Goal: Task Accomplishment & Management: Manage account settings

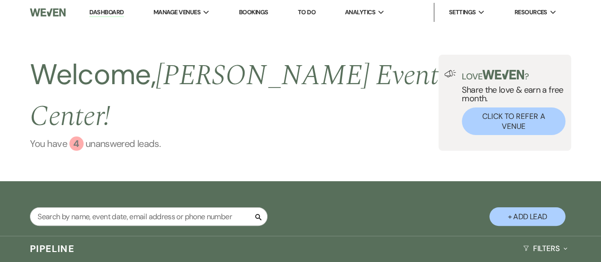
click at [90, 136] on link "You have 4 unanswered lead s ." at bounding box center [234, 143] width 408 height 14
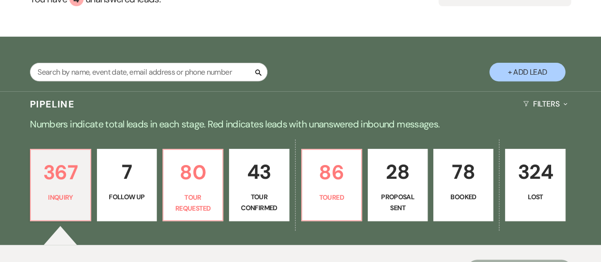
scroll to position [171, 0]
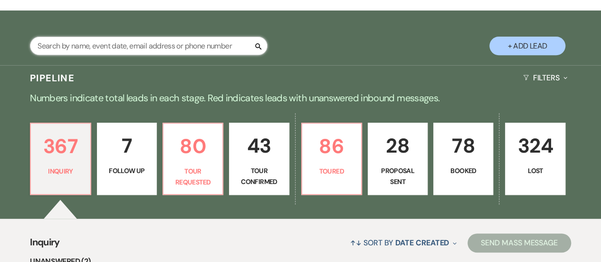
click at [185, 37] on input "text" at bounding box center [148, 46] width 237 height 19
type input "hill"
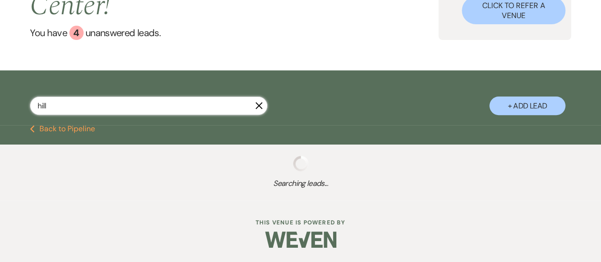
select select "6"
select select "5"
select select "2"
select select "8"
select select "11"
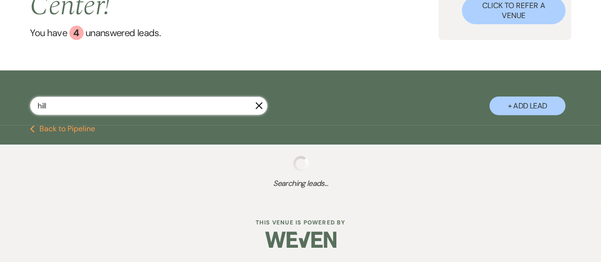
select select "9"
select select "8"
select select "4"
select select "5"
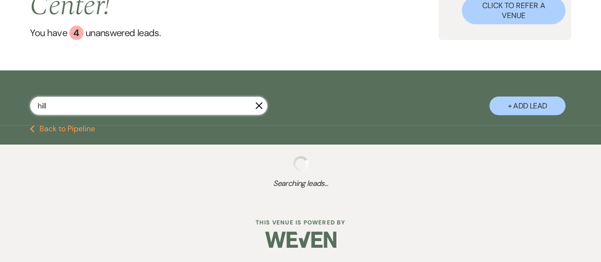
select select "4"
select select "8"
select select "4"
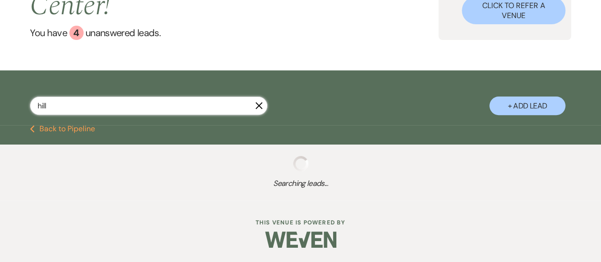
select select "5"
select select "8"
select select "6"
select select "8"
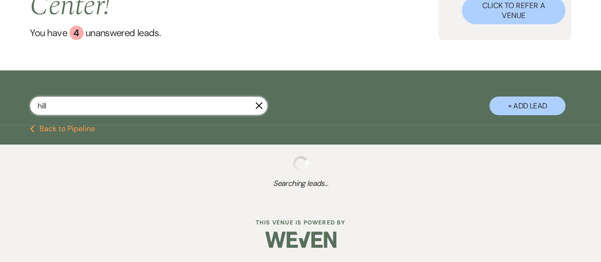
select select "4"
select select "2"
select select "8"
select select "4"
select select "2"
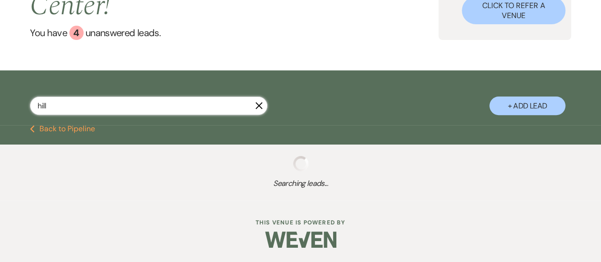
select select "4"
select select "8"
select select "6"
select select "8"
select select "7"
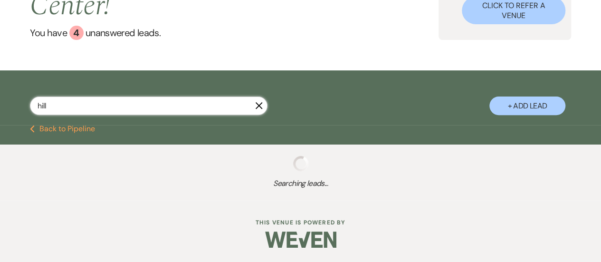
select select "8"
select select "7"
select select "8"
select select "2"
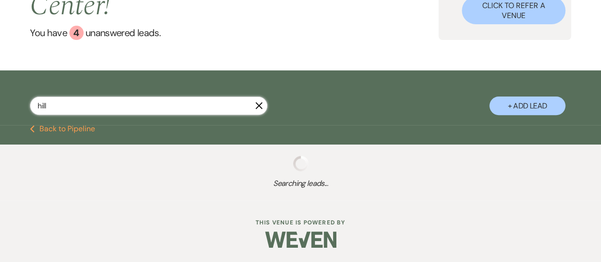
select select "8"
select select "7"
select select "8"
select select "1"
select select "2"
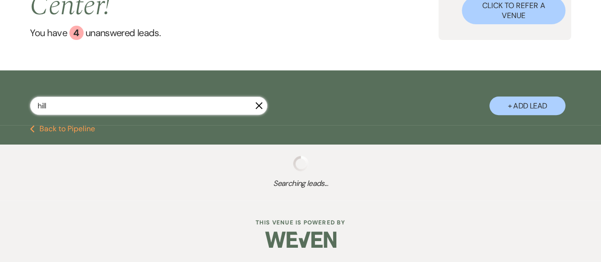
select select "2"
select select "8"
select select "7"
select select "8"
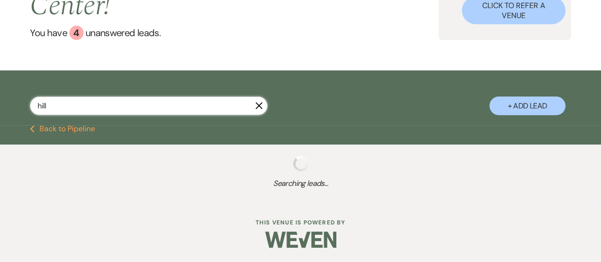
select select "5"
select select "8"
select select "6"
select select "5"
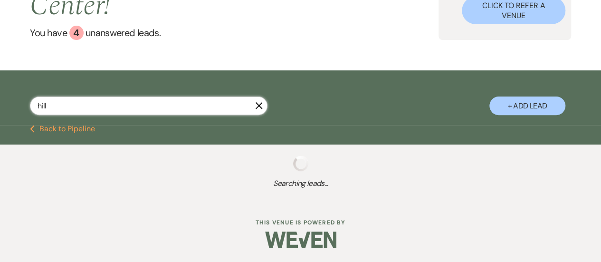
select select "8"
select select "1"
select select "5"
select select "8"
select select "6"
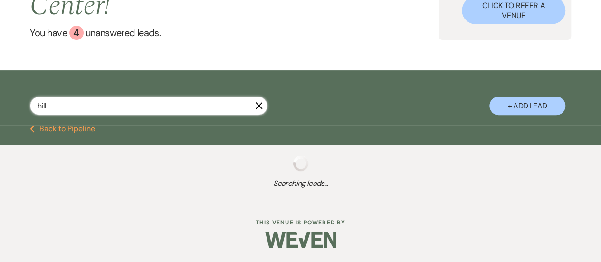
select select "8"
select select "6"
select select "8"
select select "6"
select select "8"
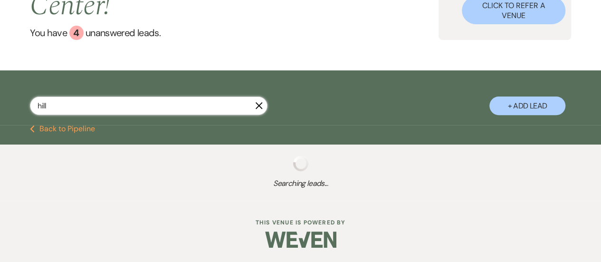
select select "5"
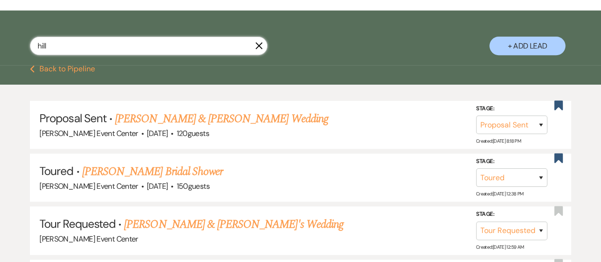
select select "8"
select select "4"
select select "8"
select select "4"
select select "8"
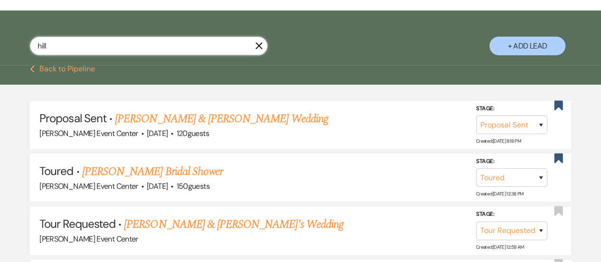
select select "4"
select select "2"
select select "8"
select select "6"
select select "2"
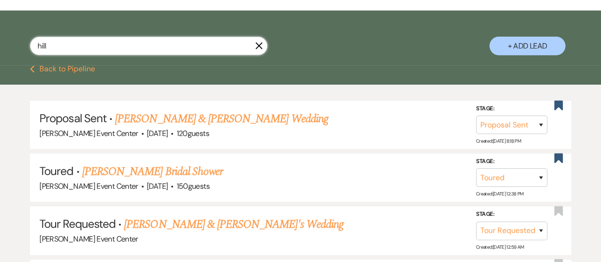
select select "8"
select select "1"
select select "5"
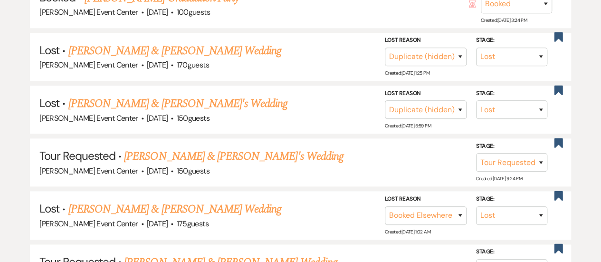
scroll to position [177, 0]
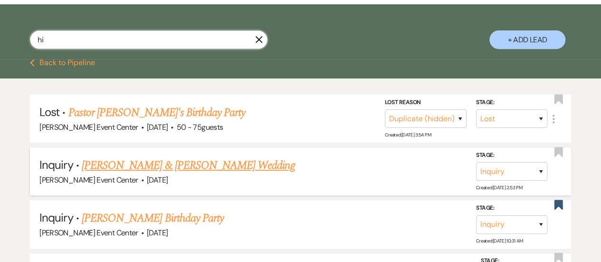
type input "h"
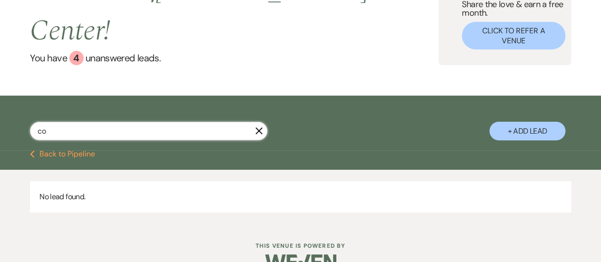
type input "c"
type input "k"
type input "hill"
select select "8"
select select "4"
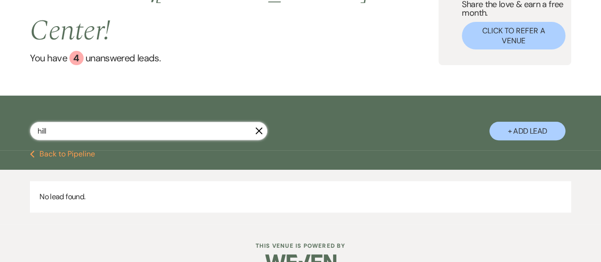
select select "8"
select select "4"
select select "8"
select select "4"
select select "2"
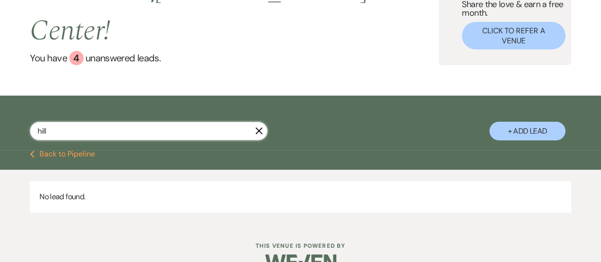
select select "8"
select select "6"
select select "2"
select select "8"
select select "1"
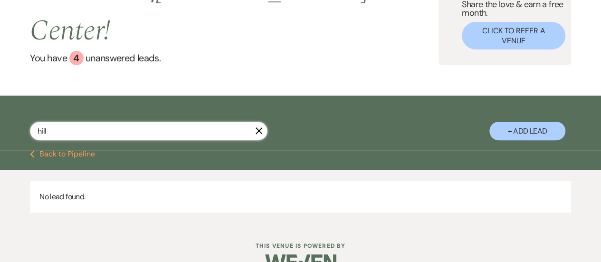
select select "5"
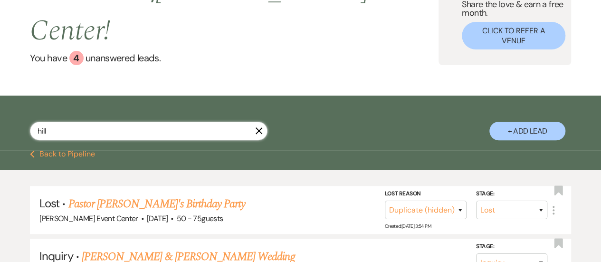
scroll to position [177, 0]
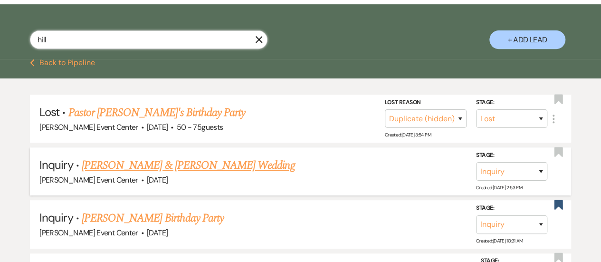
type input "hill"
click at [145, 157] on link "[PERSON_NAME] & [PERSON_NAME] Wedding" at bounding box center [188, 165] width 213 height 17
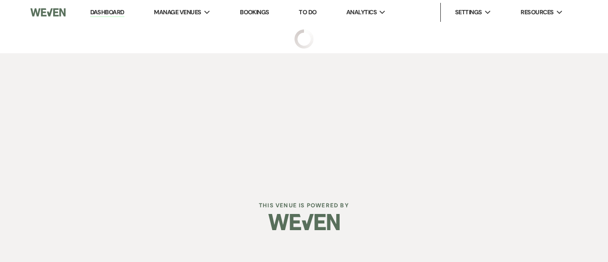
select select "5"
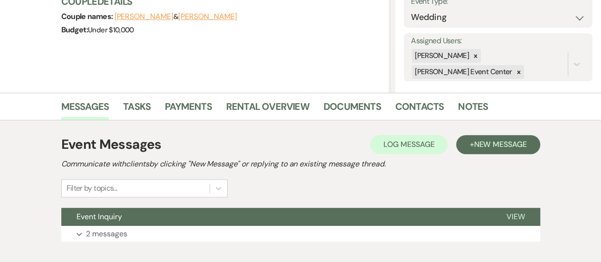
scroll to position [200, 0]
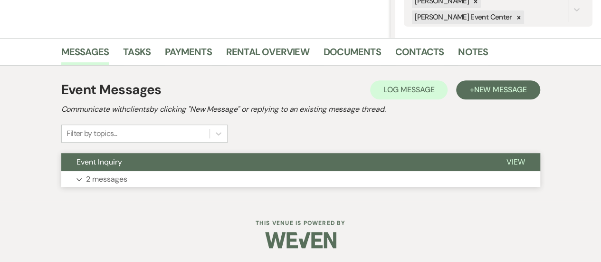
click at [510, 161] on span "View" at bounding box center [515, 162] width 19 height 10
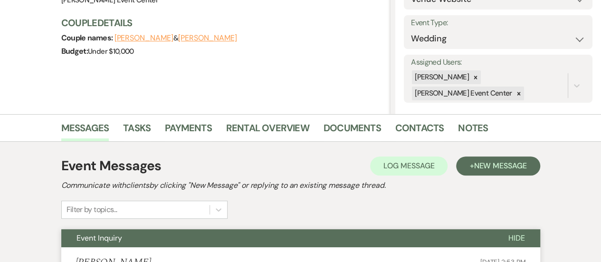
scroll to position [120, 0]
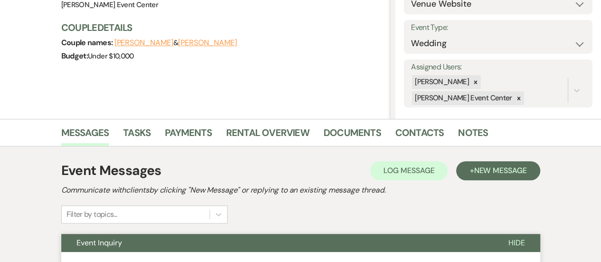
scroll to position [177, 0]
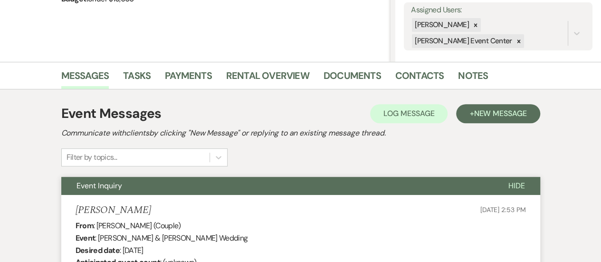
select select "8"
select select "4"
select select "8"
select select "4"
select select "8"
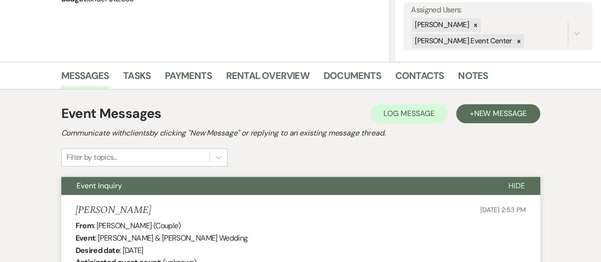
select select "4"
select select "2"
select select "8"
select select "6"
select select "2"
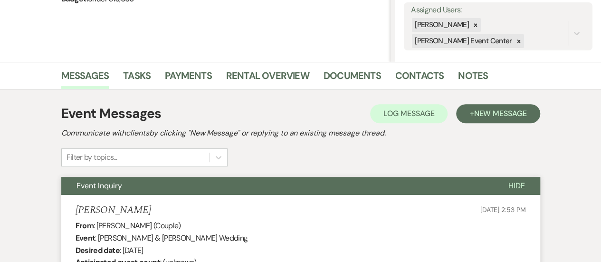
select select "8"
select select "1"
select select "5"
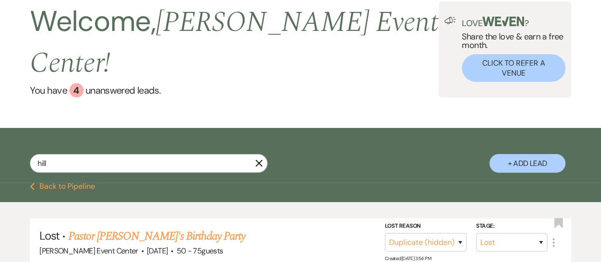
scroll to position [48, 0]
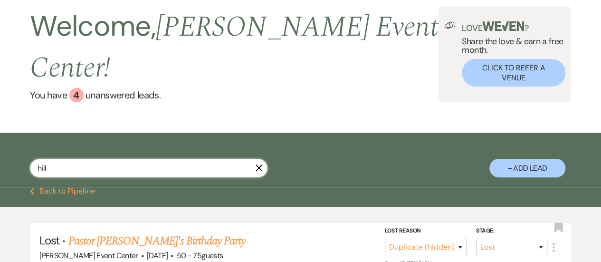
drag, startPoint x: 51, startPoint y: 144, endPoint x: 26, endPoint y: 139, distance: 26.2
click at [26, 139] on div "hill X + Add Lead" at bounding box center [300, 161] width 601 height 48
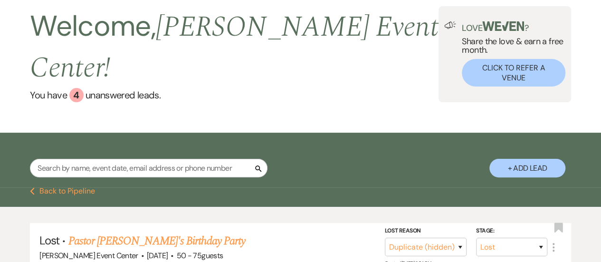
click at [63, 187] on button "Previous Back to Pipeline" at bounding box center [62, 191] width 65 height 8
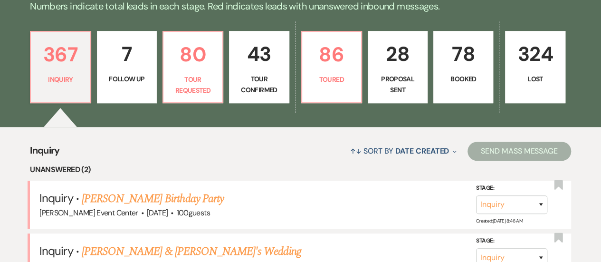
scroll to position [210, 0]
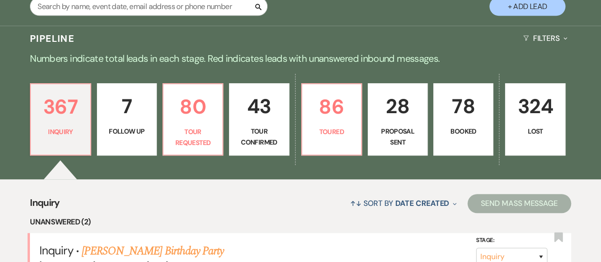
click at [399, 126] on p "Proposal Sent" at bounding box center [397, 136] width 47 height 21
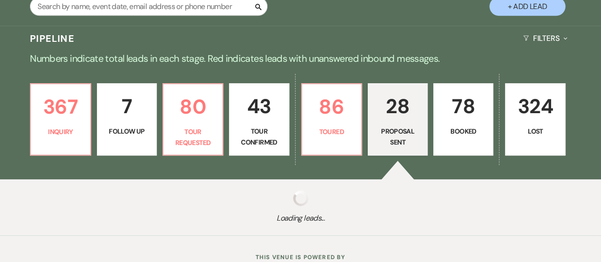
select select "6"
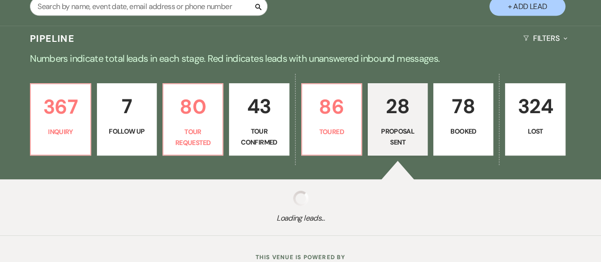
select select "6"
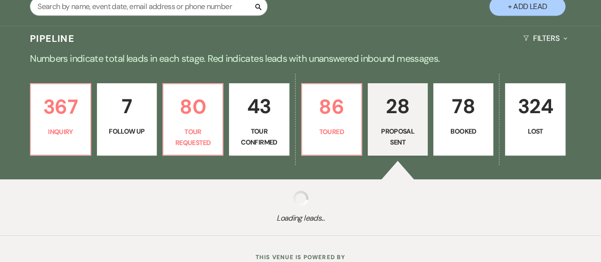
select select "6"
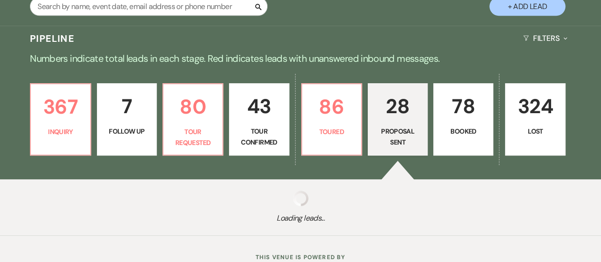
select select "6"
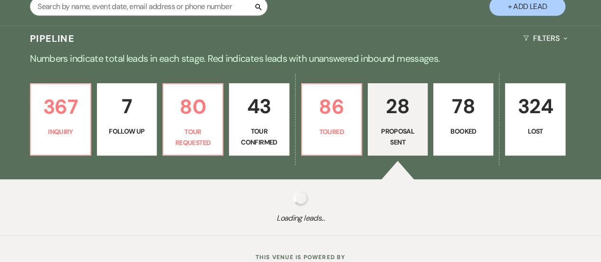
select select "6"
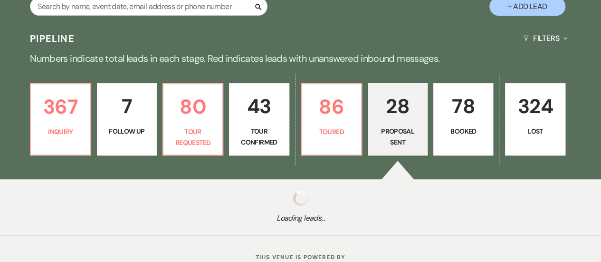
select select "6"
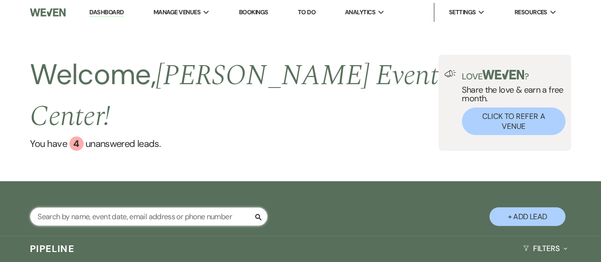
click at [78, 207] on input "text" at bounding box center [148, 216] width 237 height 19
click at [134, 136] on link "You have 4 unanswered lead s ." at bounding box center [234, 143] width 408 height 14
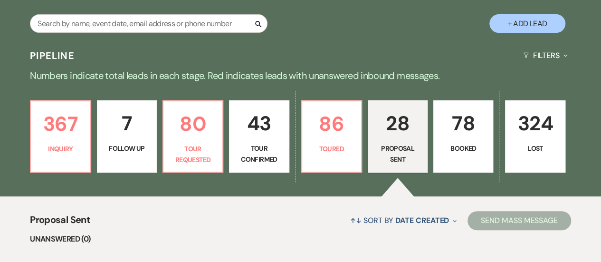
scroll to position [200, 0]
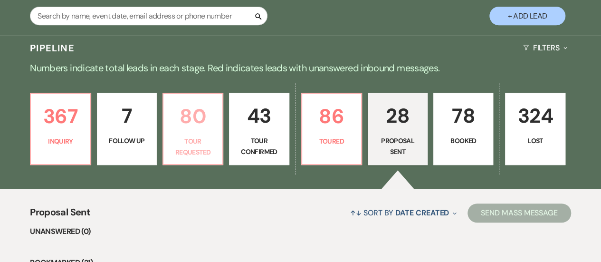
click at [190, 136] on p "Tour Requested" at bounding box center [192, 146] width 47 height 21
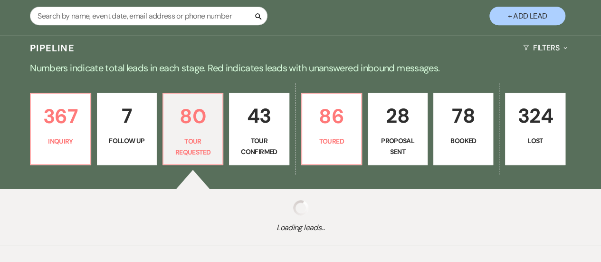
select select "2"
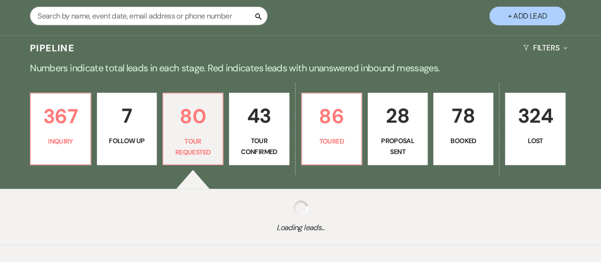
select select "2"
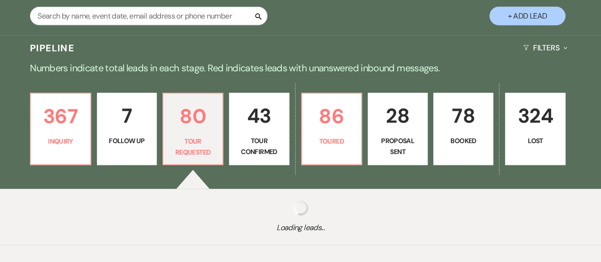
select select "2"
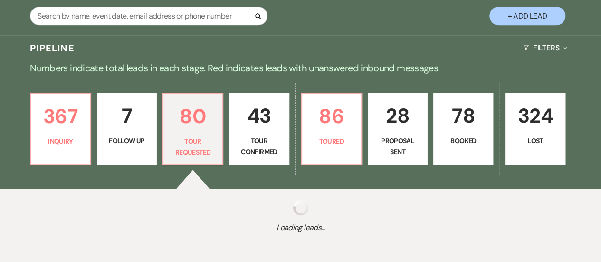
select select "2"
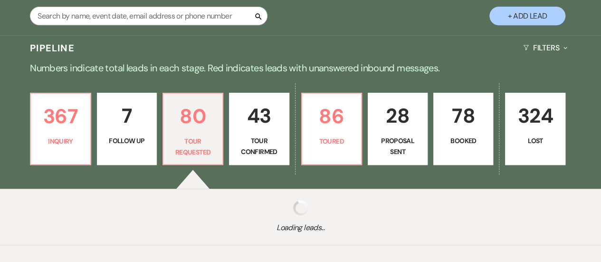
select select "2"
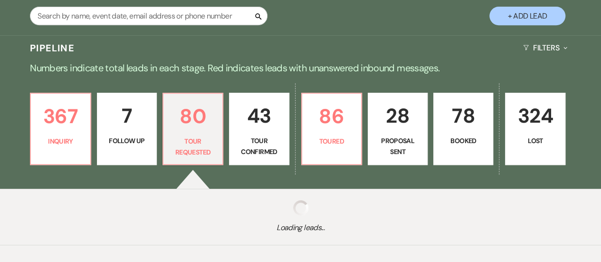
select select "2"
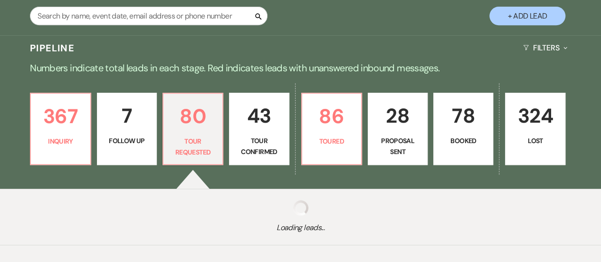
select select "2"
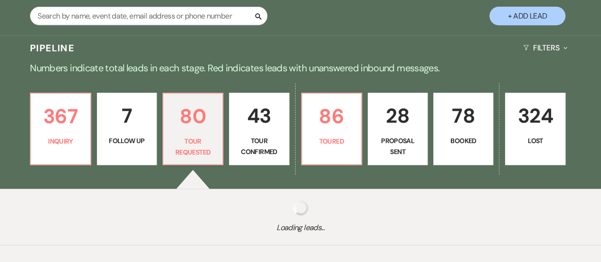
select select "2"
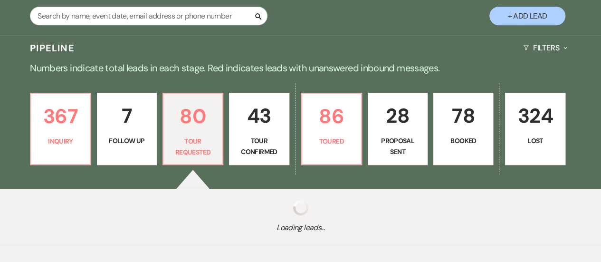
select select "2"
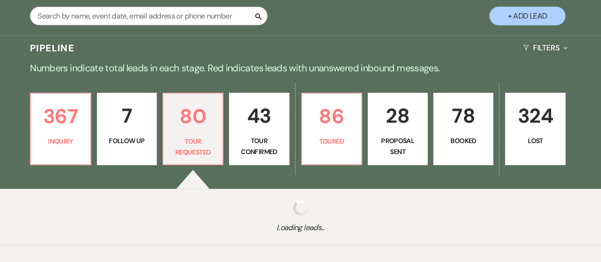
select select "2"
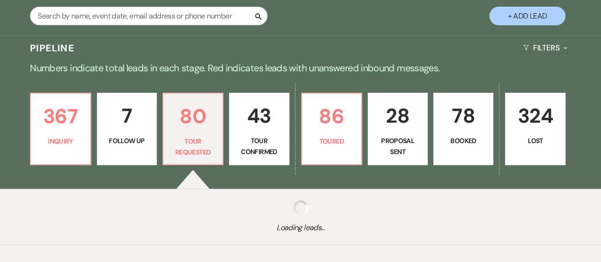
select select "2"
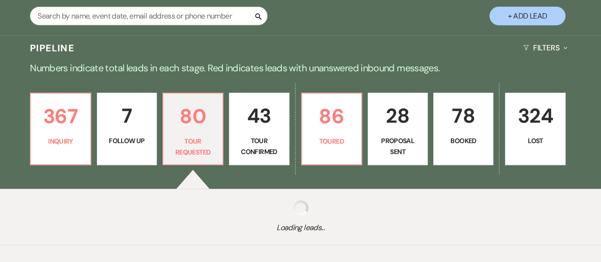
select select "2"
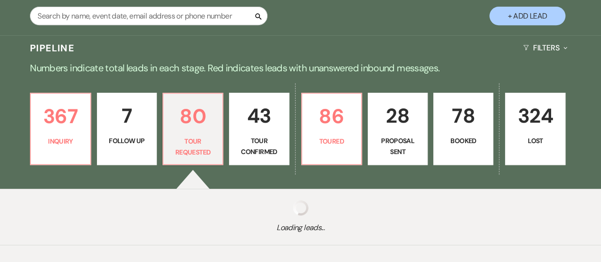
select select "2"
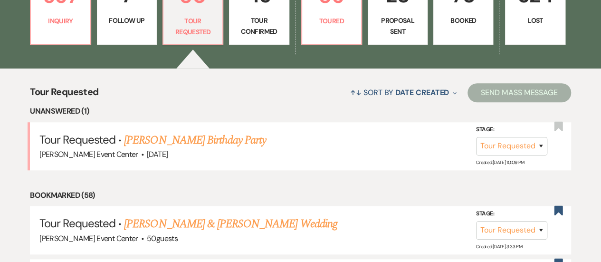
scroll to position [259, 0]
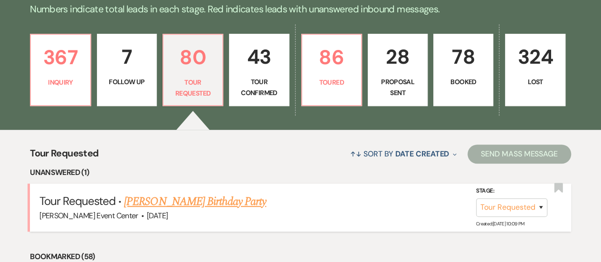
click at [239, 193] on link "[PERSON_NAME] Birthday Party" at bounding box center [195, 201] width 142 height 17
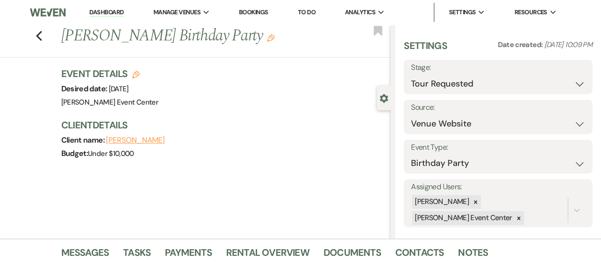
click at [47, 38] on div "Previous [PERSON_NAME] Birthday Party Edit Bookmark" at bounding box center [192, 41] width 395 height 33
click at [39, 38] on icon "Previous" at bounding box center [39, 35] width 7 height 11
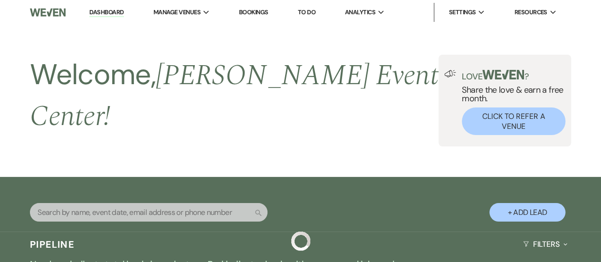
scroll to position [259, 0]
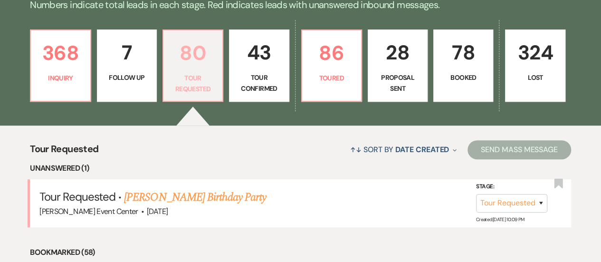
click at [194, 73] on p "Tour Requested" at bounding box center [192, 83] width 47 height 21
click at [335, 73] on p "Toured" at bounding box center [331, 78] width 47 height 10
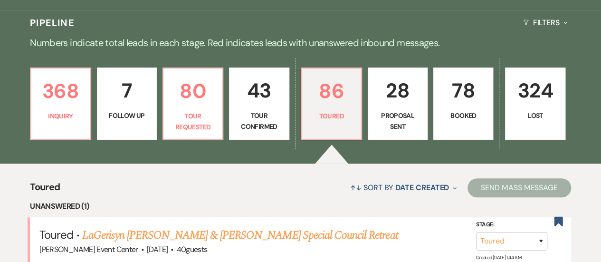
scroll to position [259, 0]
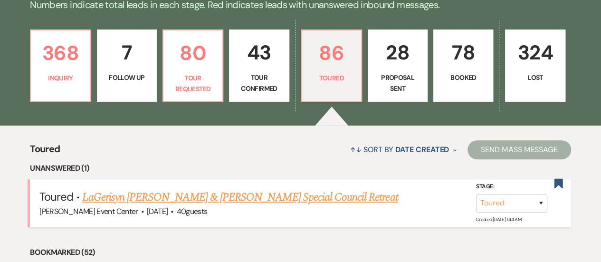
click at [242, 189] on link "LaGerisyn [PERSON_NAME] & [PERSON_NAME] Special Council Retreat" at bounding box center [240, 197] width 316 height 17
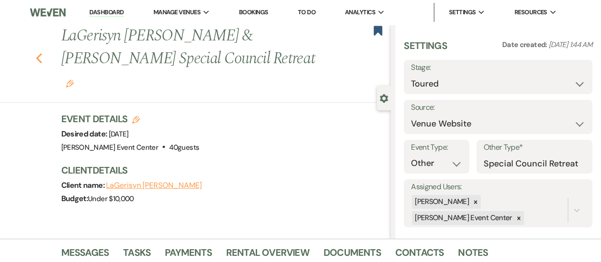
click at [43, 53] on icon "Previous" at bounding box center [39, 58] width 7 height 11
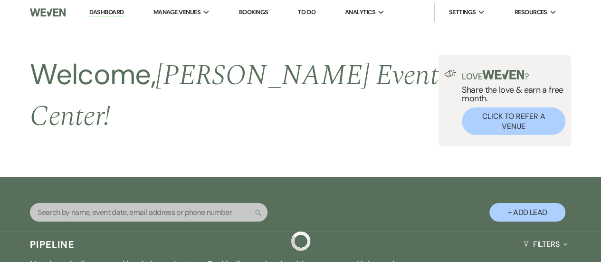
scroll to position [259, 0]
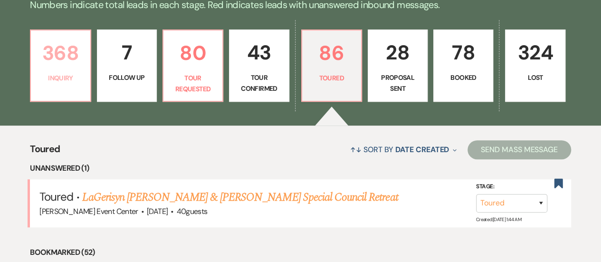
click at [79, 73] on p "Inquiry" at bounding box center [60, 78] width 47 height 10
